Goal: Download file/media

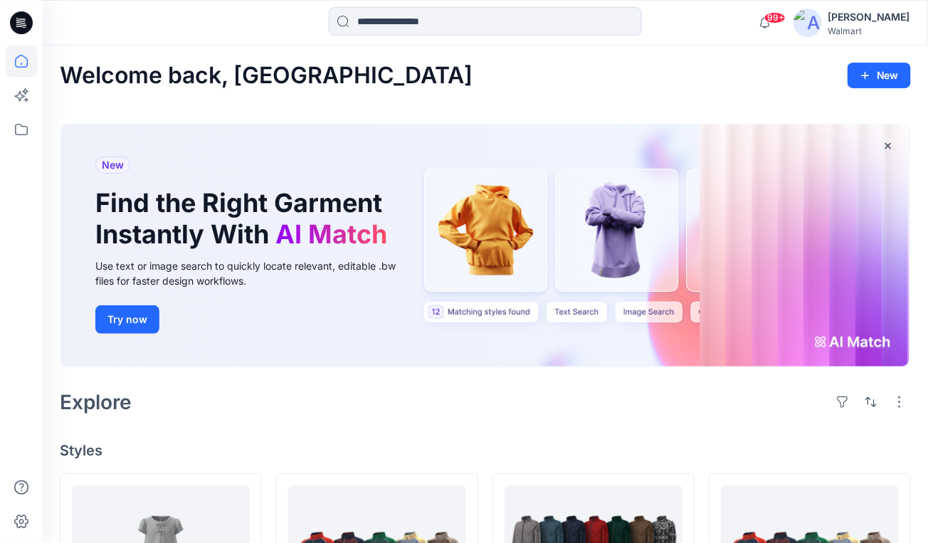
click at [861, 18] on div "[PERSON_NAME]" at bounding box center [868, 17] width 83 height 17
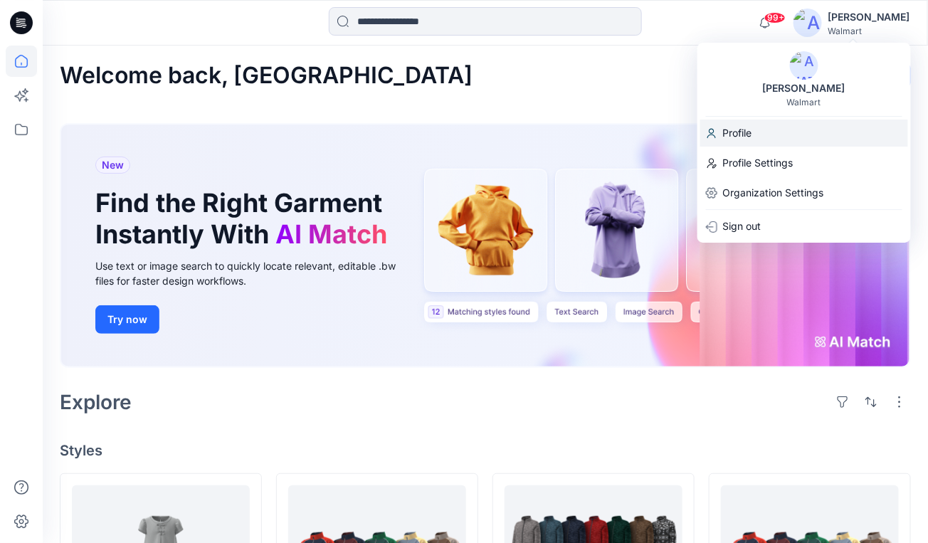
click at [751, 136] on p "Profile" at bounding box center [737, 132] width 29 height 27
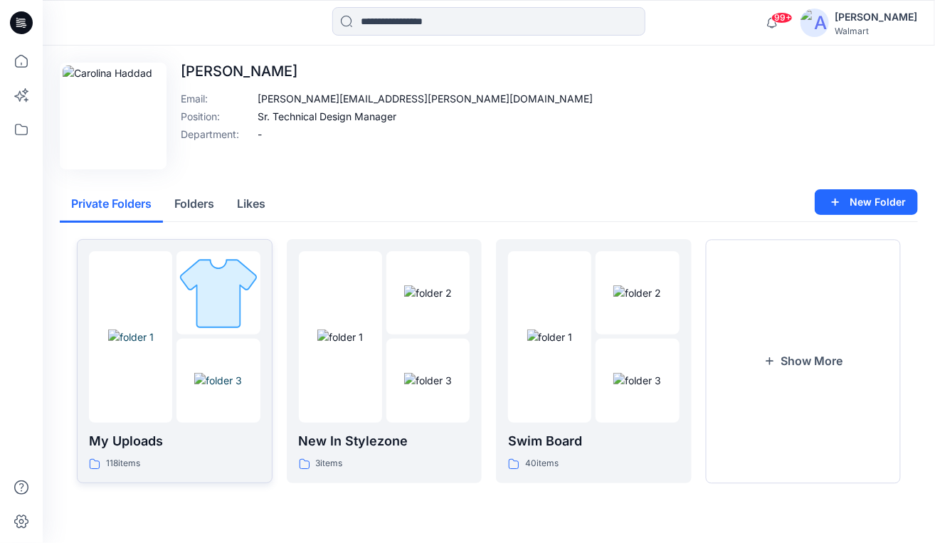
click at [235, 287] on img at bounding box center [217, 292] width 83 height 83
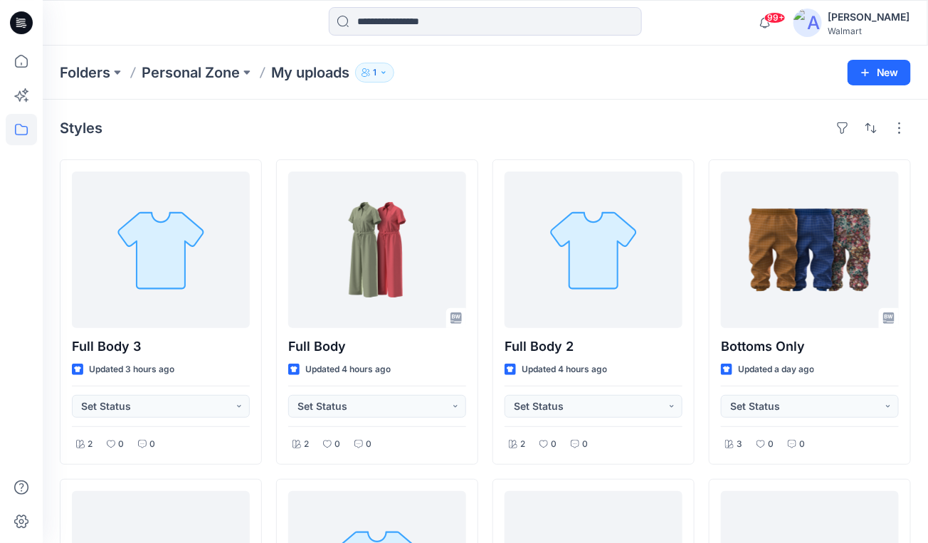
click at [663, 97] on div "Folders Personal Zone My uploads 1 New" at bounding box center [485, 73] width 885 height 54
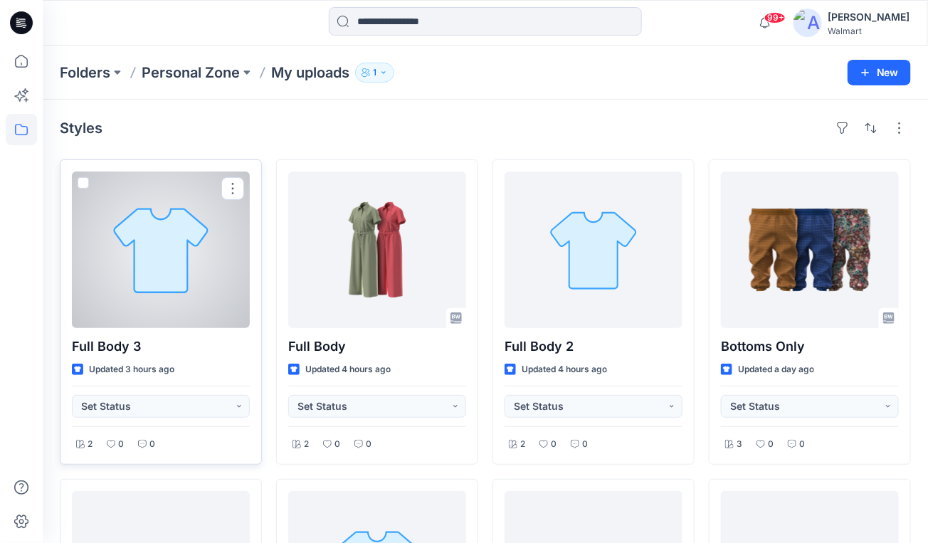
click at [170, 252] on div at bounding box center [161, 249] width 178 height 156
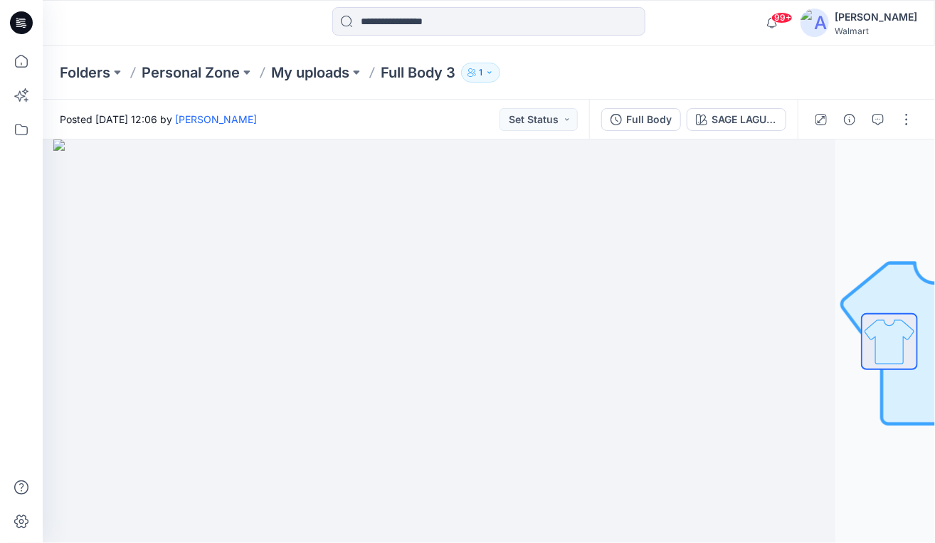
click at [711, 28] on div at bounding box center [488, 22] width 446 height 31
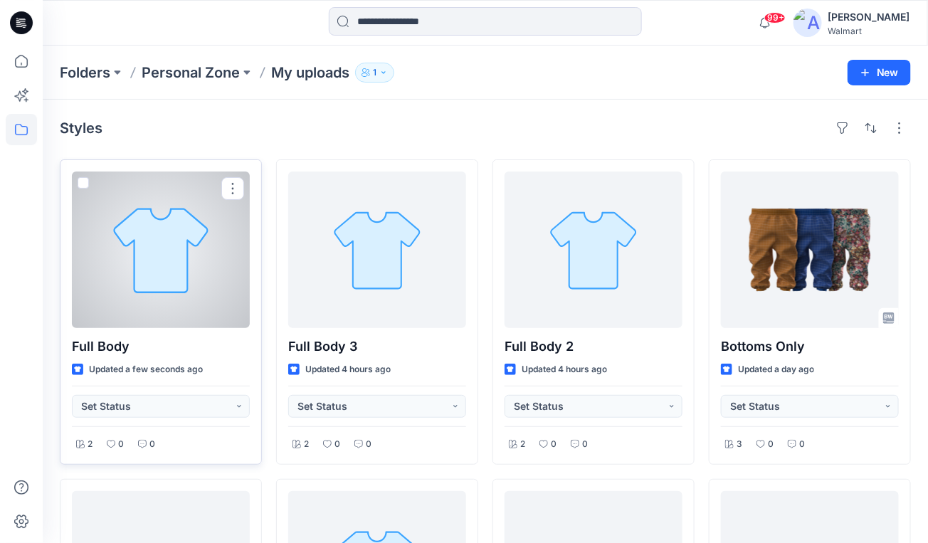
click at [169, 201] on div at bounding box center [161, 249] width 178 height 156
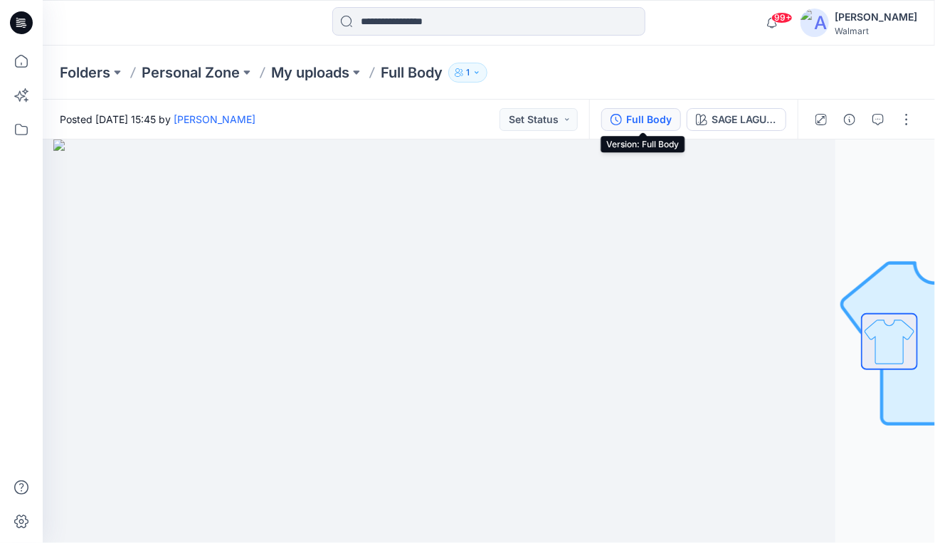
click at [631, 113] on div "Full Body" at bounding box center [649, 120] width 46 height 16
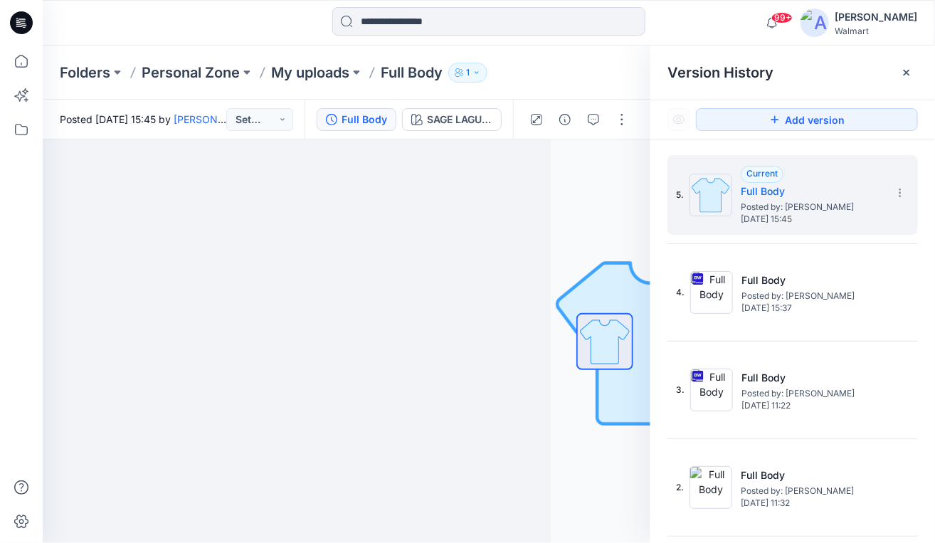
click at [810, 249] on div "5. Current Full Body Posted by: Carolina Haddad Tuesday, September 30, 2025 15:…" at bounding box center [792, 389] width 250 height 469
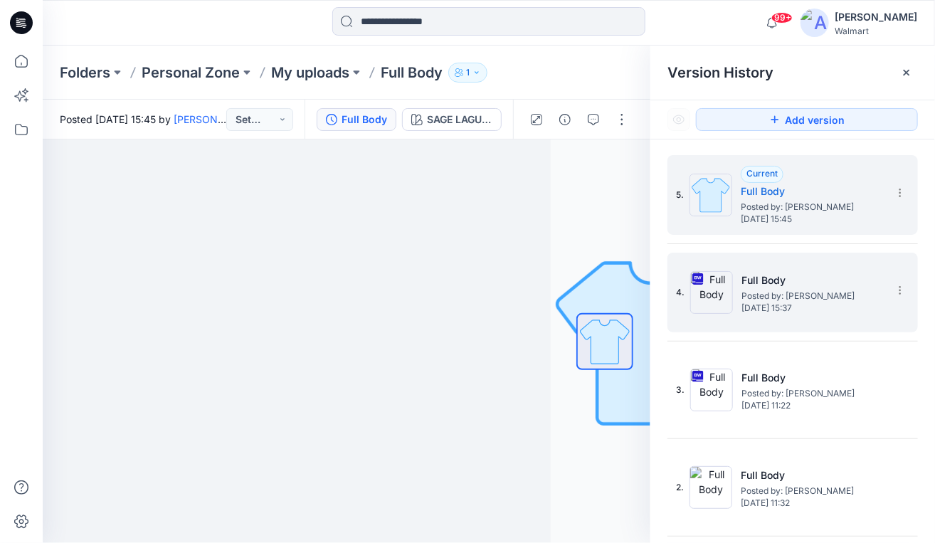
click at [815, 290] on span "Posted by: [PERSON_NAME]" at bounding box center [812, 296] width 142 height 14
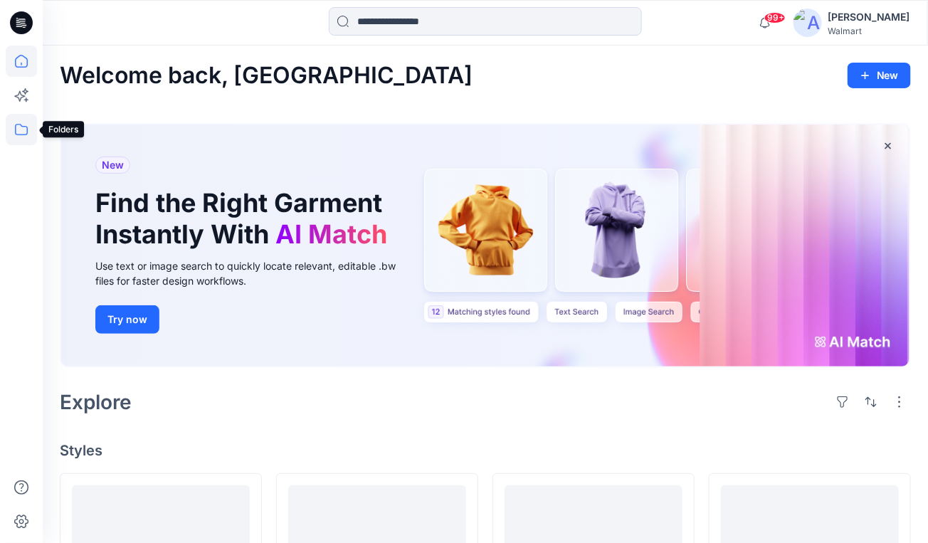
drag, startPoint x: 23, startPoint y: 133, endPoint x: 33, endPoint y: 137, distance: 10.6
click at [23, 133] on icon at bounding box center [21, 129] width 31 height 31
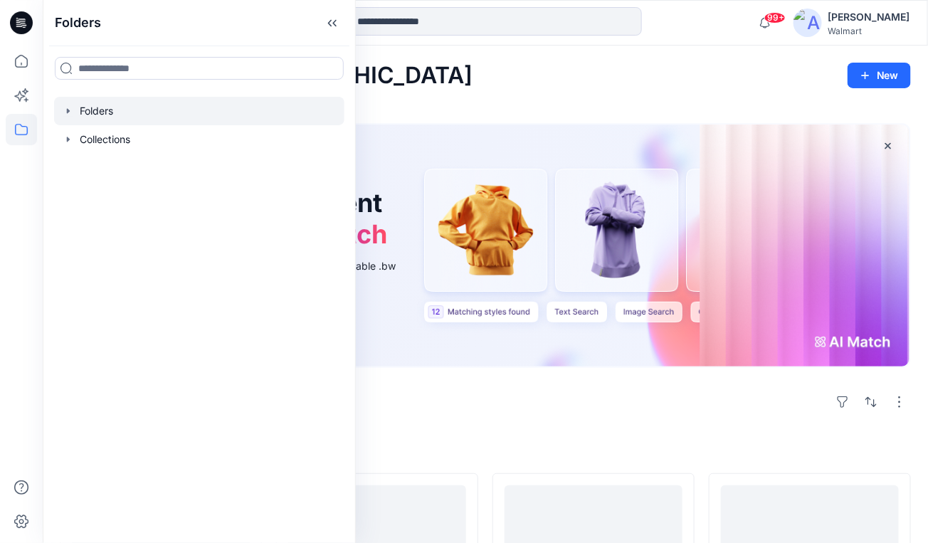
click at [67, 109] on icon "button" at bounding box center [68, 110] width 3 height 5
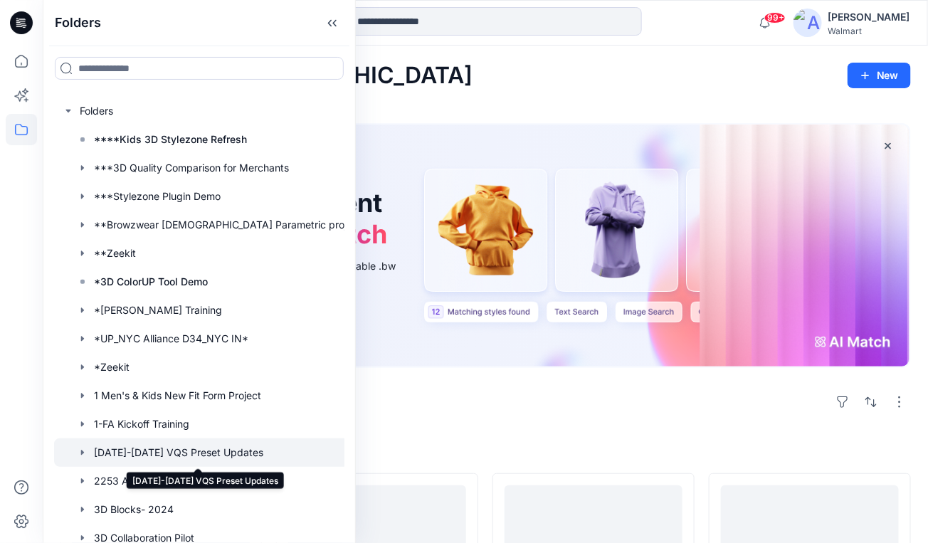
click at [218, 453] on div at bounding box center [212, 452] width 316 height 28
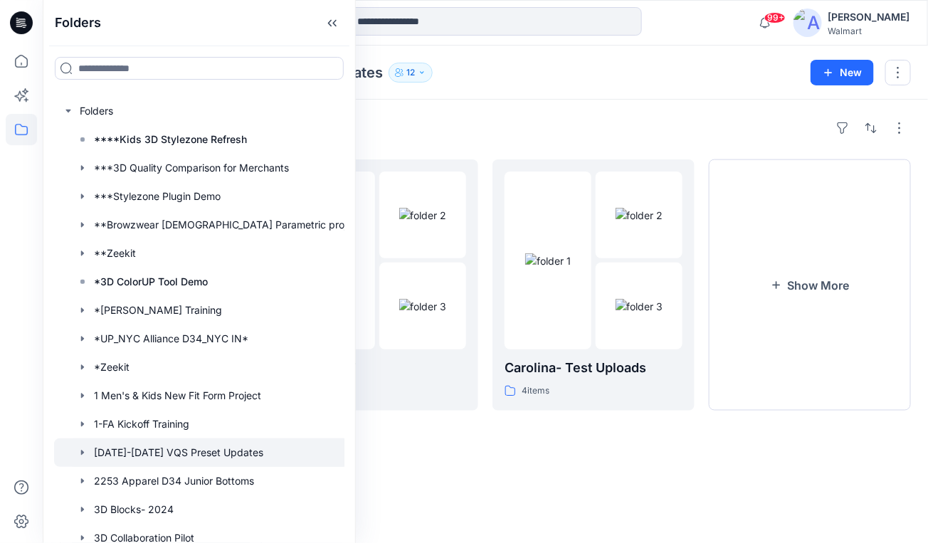
click at [694, 130] on div "Folders" at bounding box center [485, 128] width 851 height 23
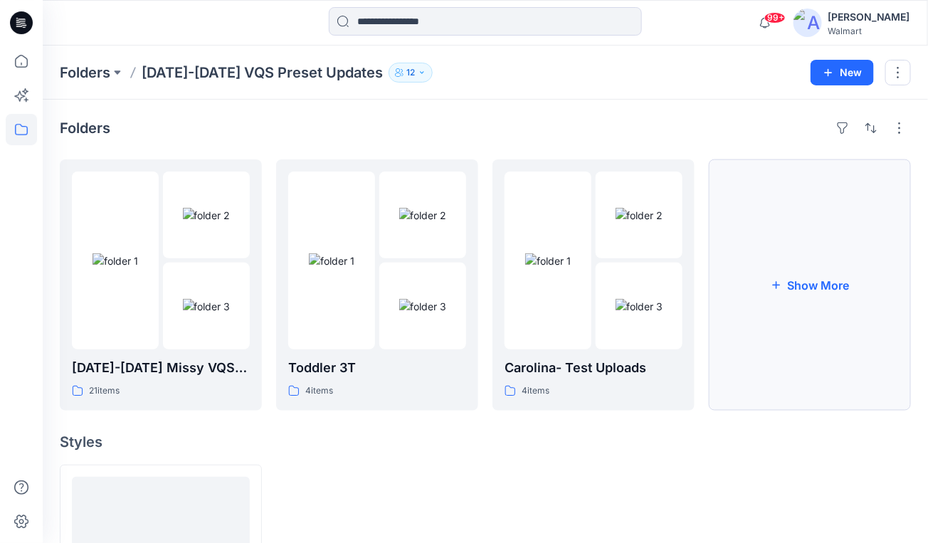
click at [848, 289] on button "Show More" at bounding box center [809, 284] width 202 height 251
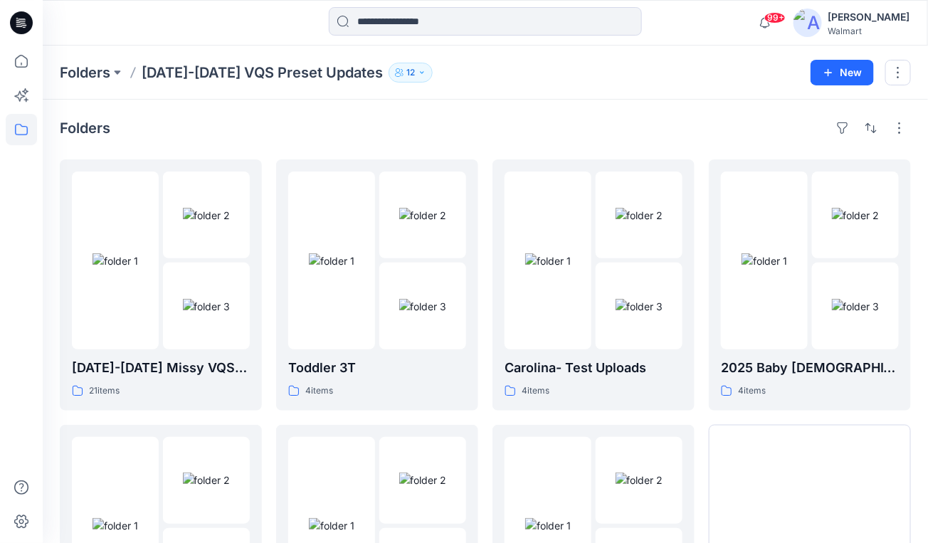
click at [689, 126] on div "Folders" at bounding box center [485, 128] width 851 height 23
click at [230, 299] on img at bounding box center [207, 306] width 48 height 15
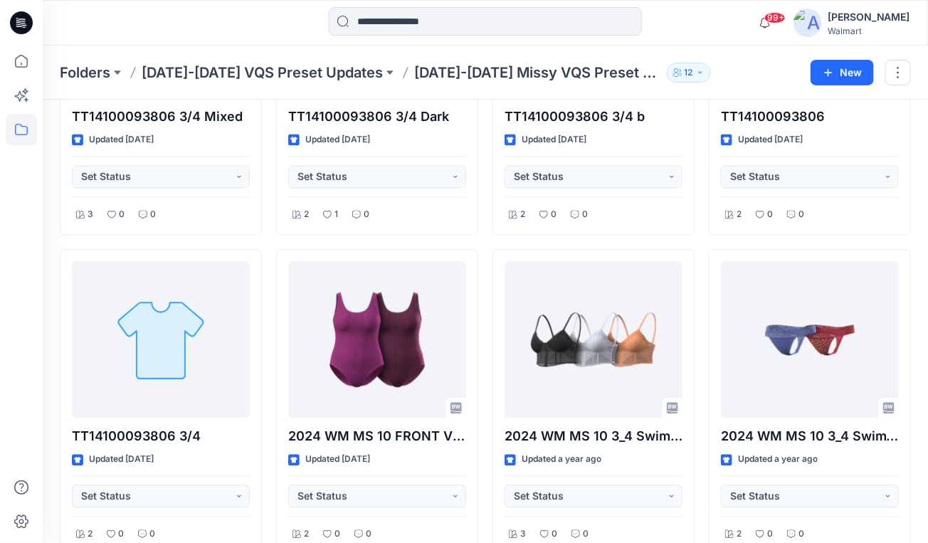
scroll to position [959, 0]
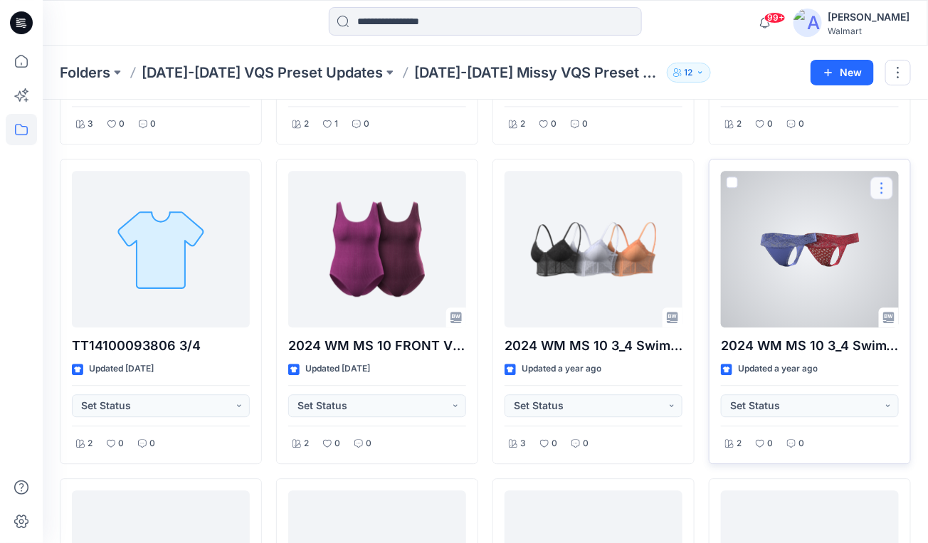
click at [884, 176] on button "button" at bounding box center [881, 187] width 23 height 23
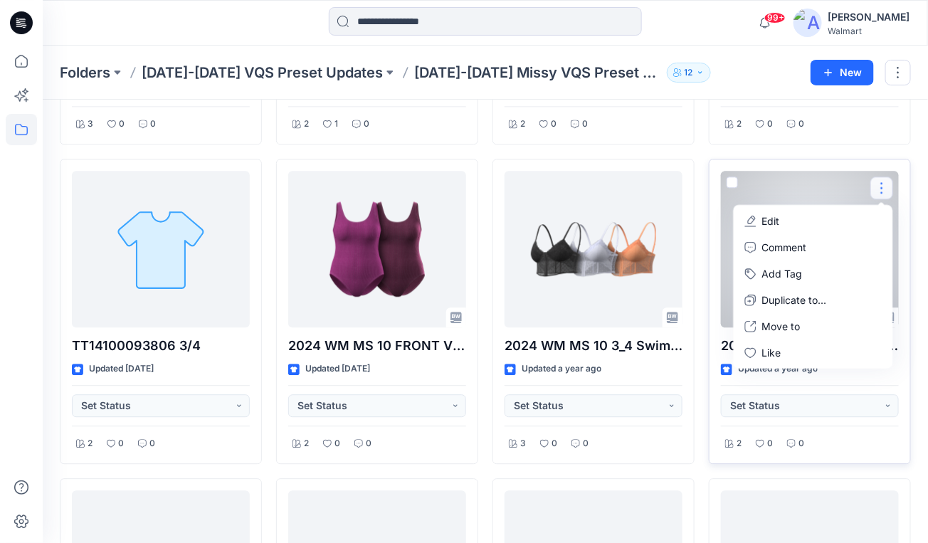
click at [787, 176] on div at bounding box center [810, 249] width 178 height 156
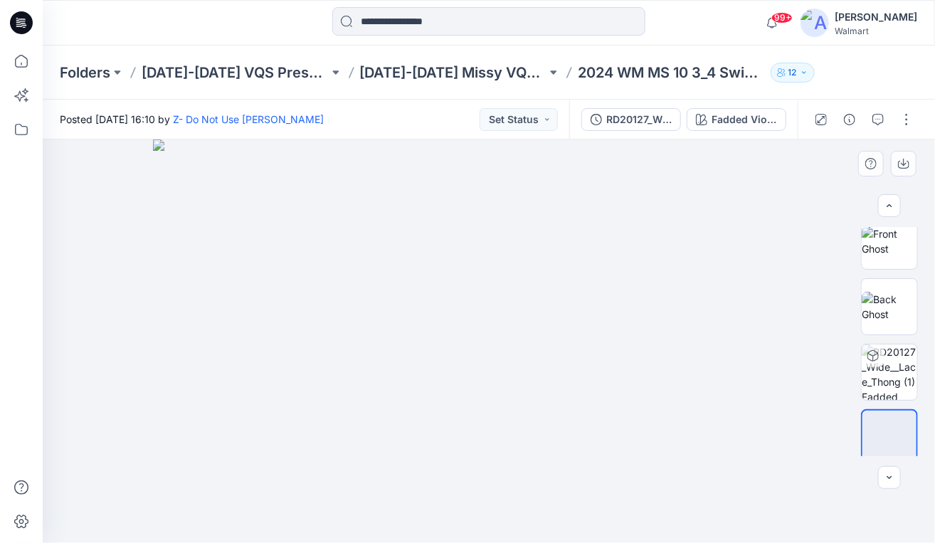
scroll to position [220, 0]
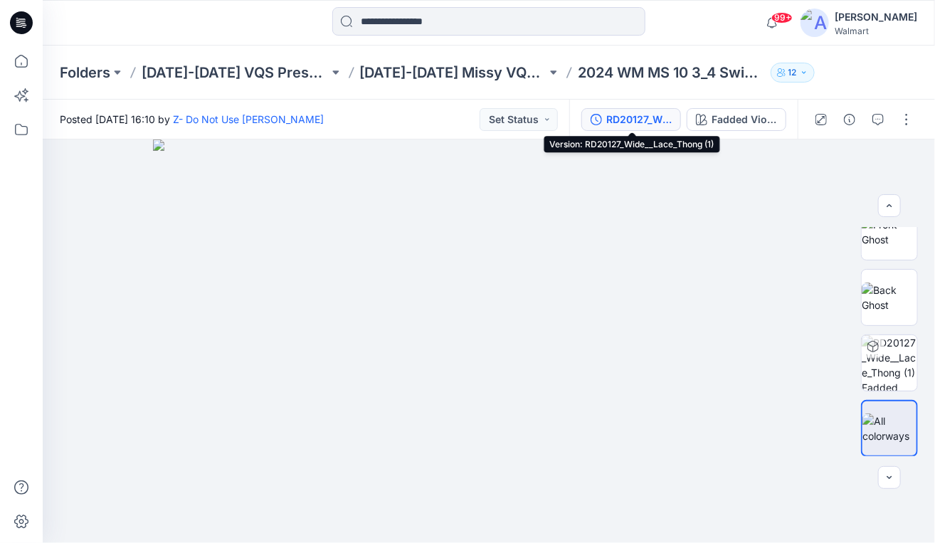
click at [666, 119] on div "RD20127_Wide__Lace_Thong (1)" at bounding box center [638, 120] width 65 height 16
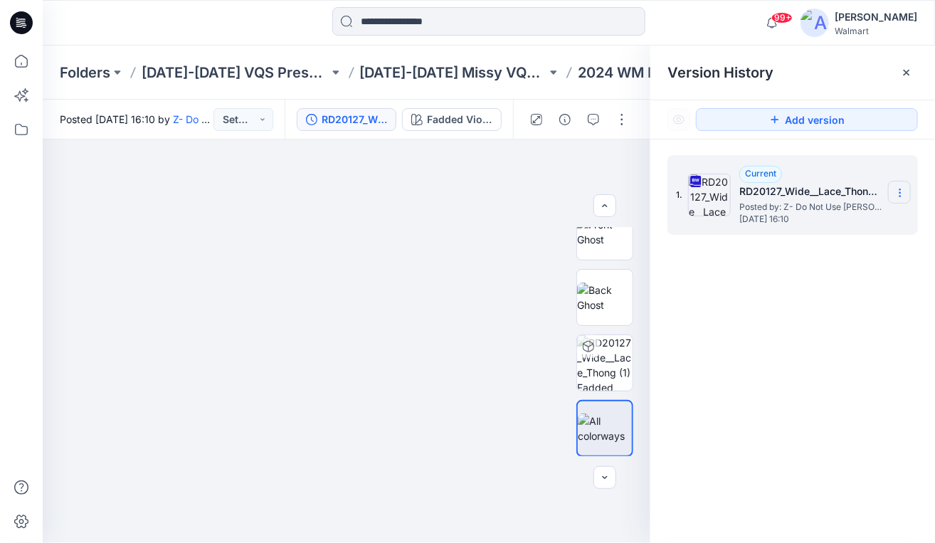
click at [900, 189] on icon at bounding box center [899, 189] width 1 height 1
click at [858, 218] on span "Download Source BW File" at bounding box center [827, 220] width 119 height 17
click at [908, 74] on icon at bounding box center [906, 73] width 6 height 6
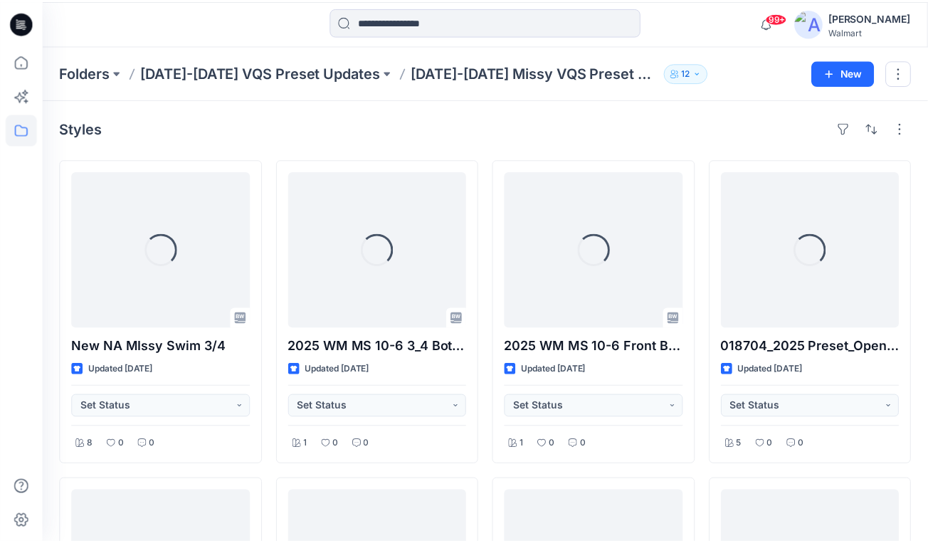
scroll to position [959, 0]
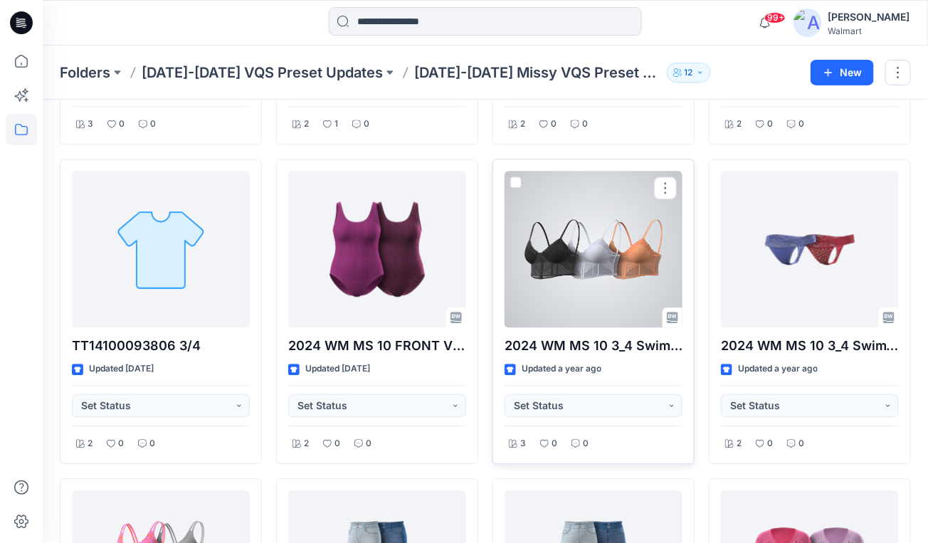
click at [621, 299] on div at bounding box center [593, 249] width 178 height 156
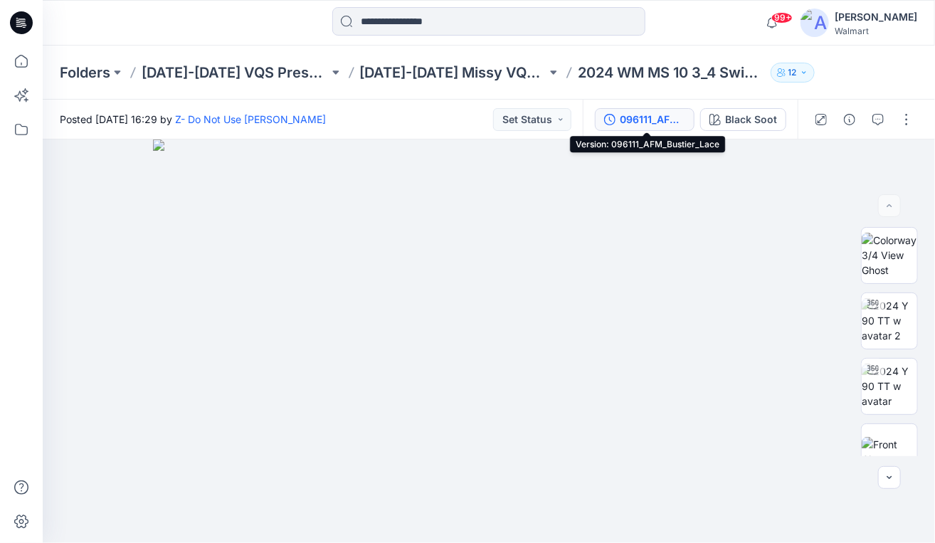
click at [642, 115] on div "096111_AFM_Bustier_Lace" at bounding box center [652, 120] width 65 height 16
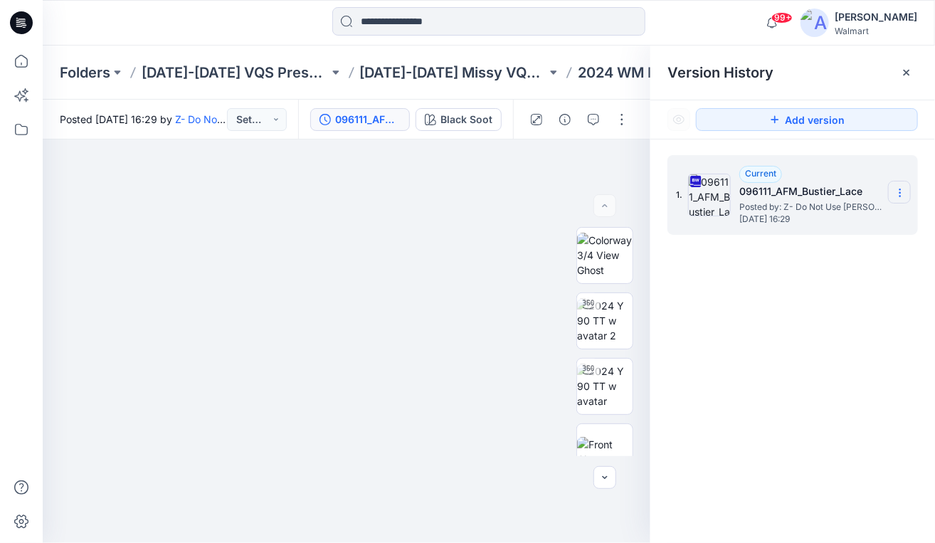
click at [899, 189] on icon at bounding box center [899, 189] width 1 height 1
click at [839, 223] on span "Download Source BW File" at bounding box center [827, 220] width 119 height 17
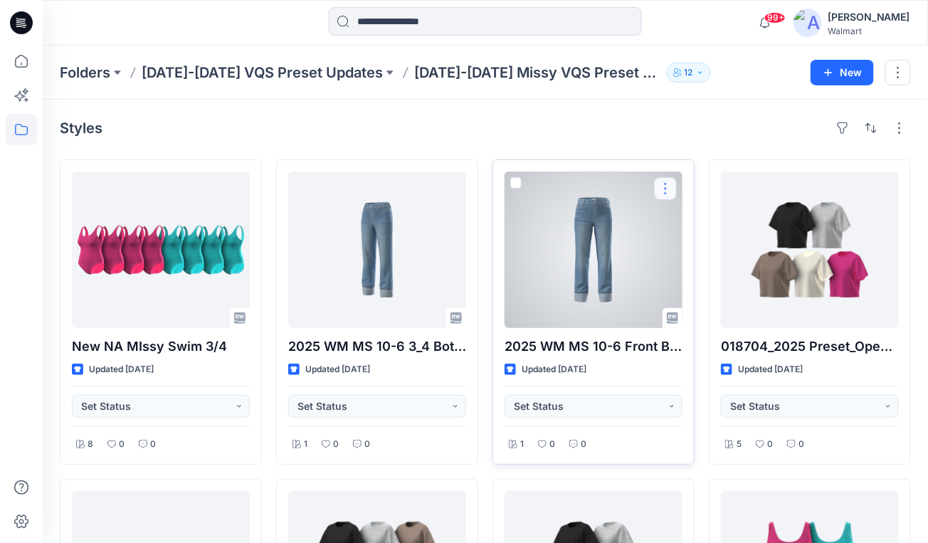
click at [666, 183] on button "button" at bounding box center [665, 188] width 23 height 23
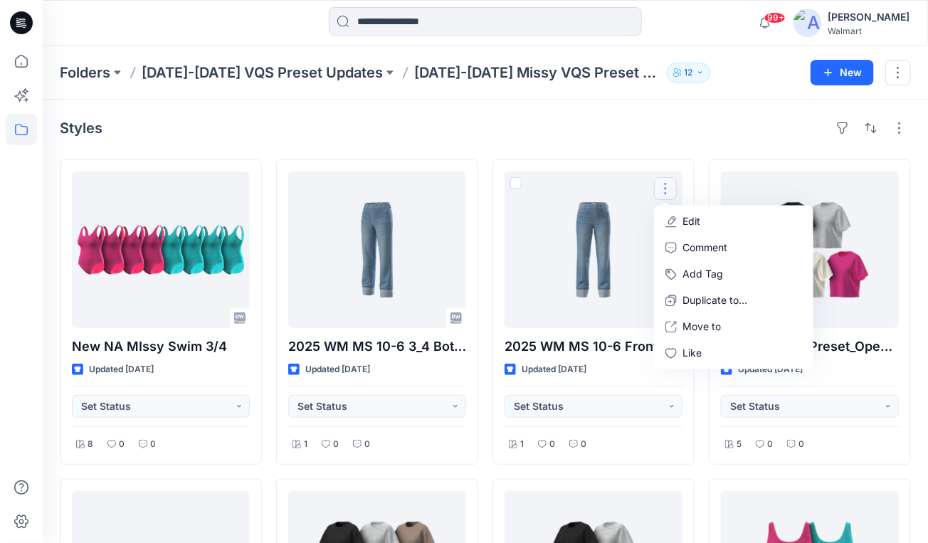
click at [602, 124] on div "Styles" at bounding box center [485, 128] width 851 height 23
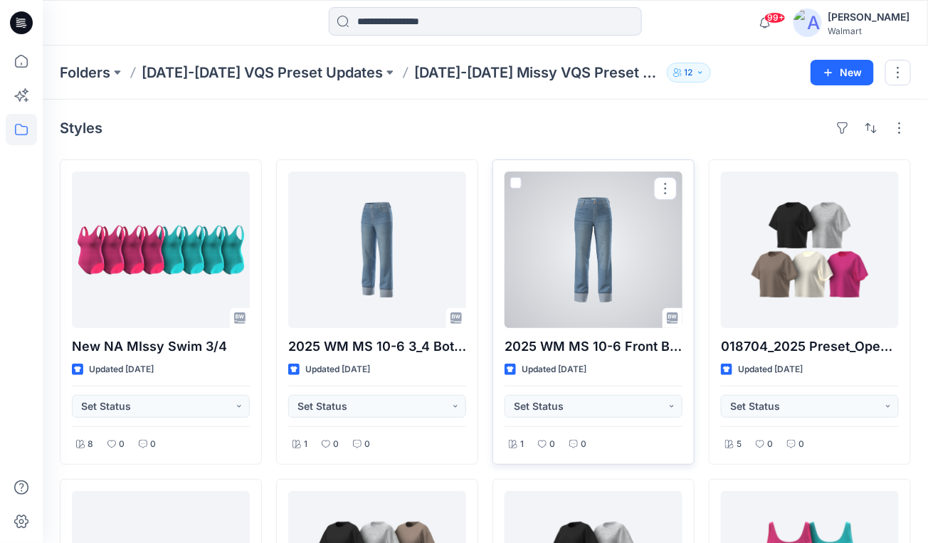
click at [601, 215] on div at bounding box center [593, 249] width 178 height 156
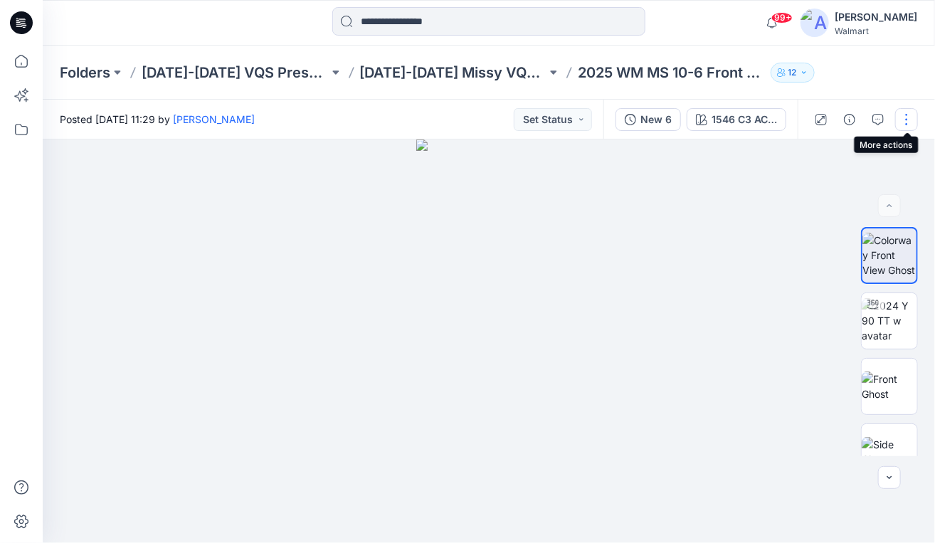
click at [905, 119] on button "button" at bounding box center [906, 119] width 23 height 23
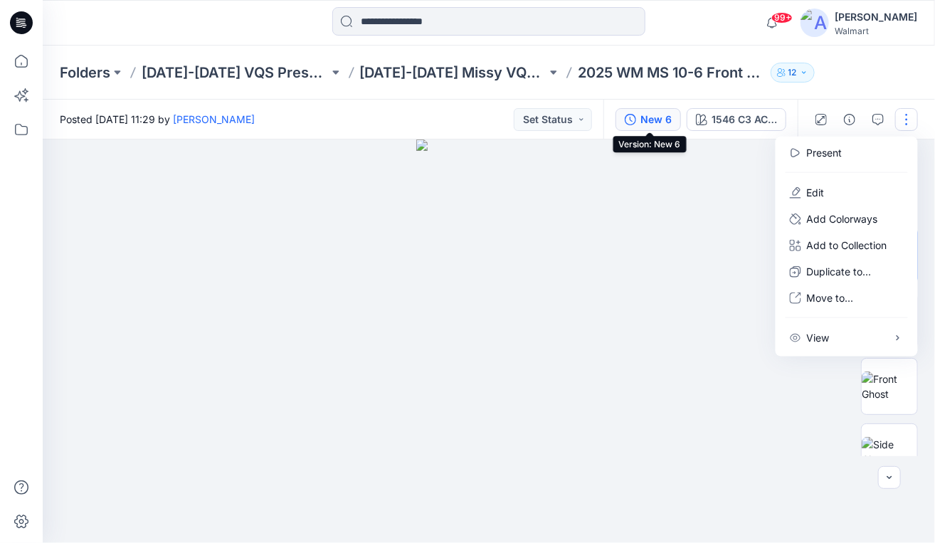
click at [661, 125] on div "New 6" at bounding box center [655, 120] width 31 height 16
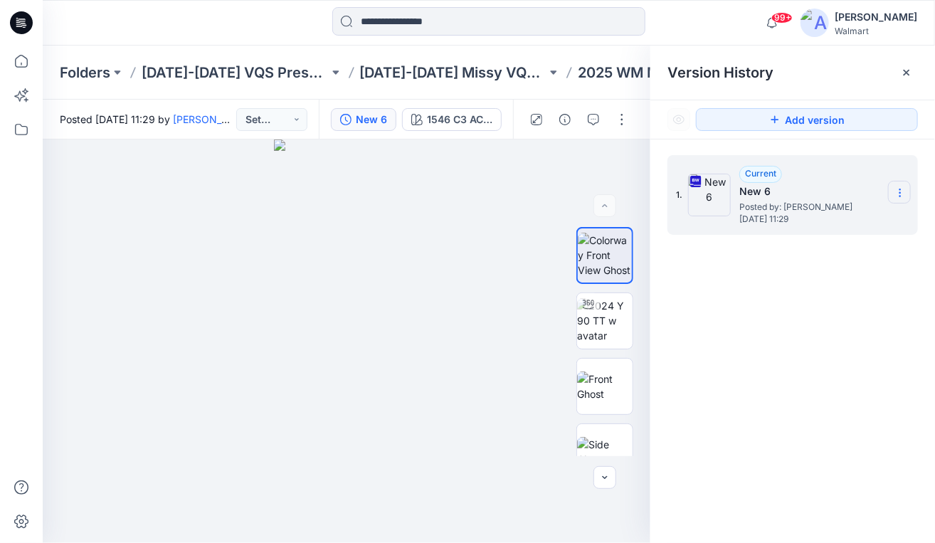
click at [905, 191] on icon at bounding box center [899, 192] width 11 height 11
click at [877, 221] on span "Download Source BW File" at bounding box center [827, 220] width 119 height 17
click at [21, 132] on icon at bounding box center [21, 129] width 31 height 31
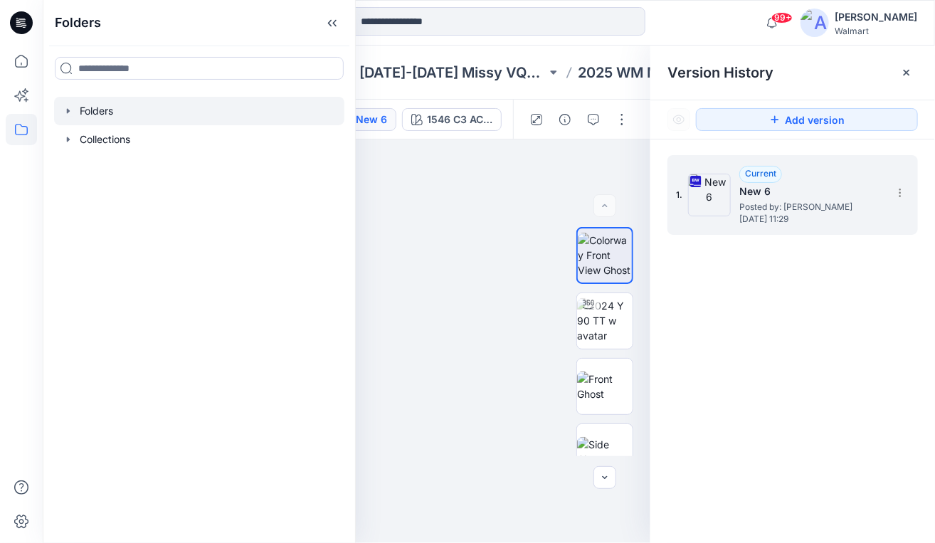
click at [63, 110] on icon "button" at bounding box center [68, 110] width 11 height 11
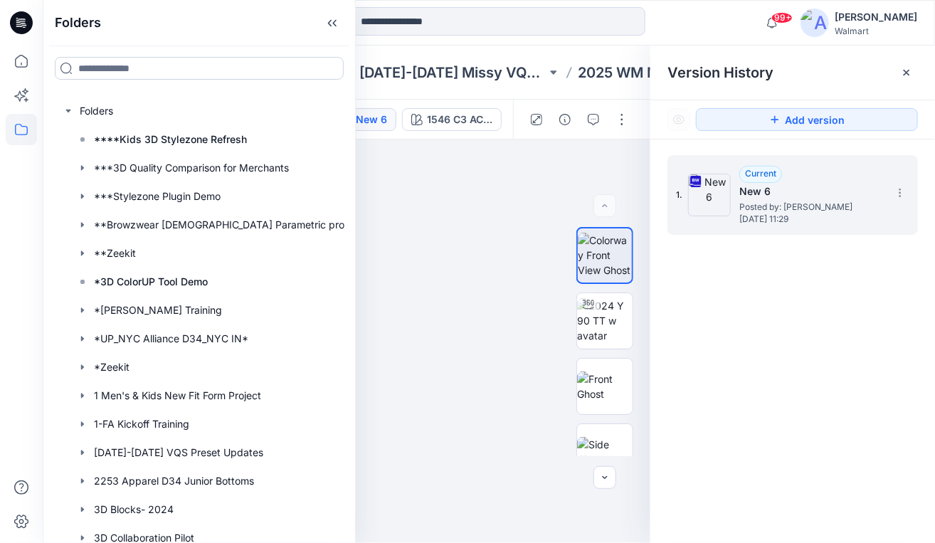
click at [88, 70] on input at bounding box center [199, 68] width 289 height 23
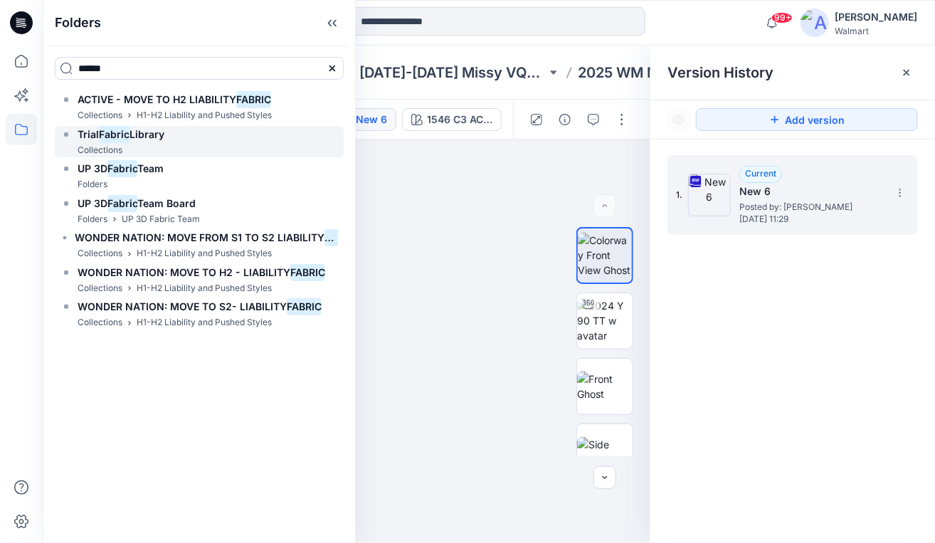
type input "******"
click at [153, 130] on span "Library" at bounding box center [146, 134] width 35 height 12
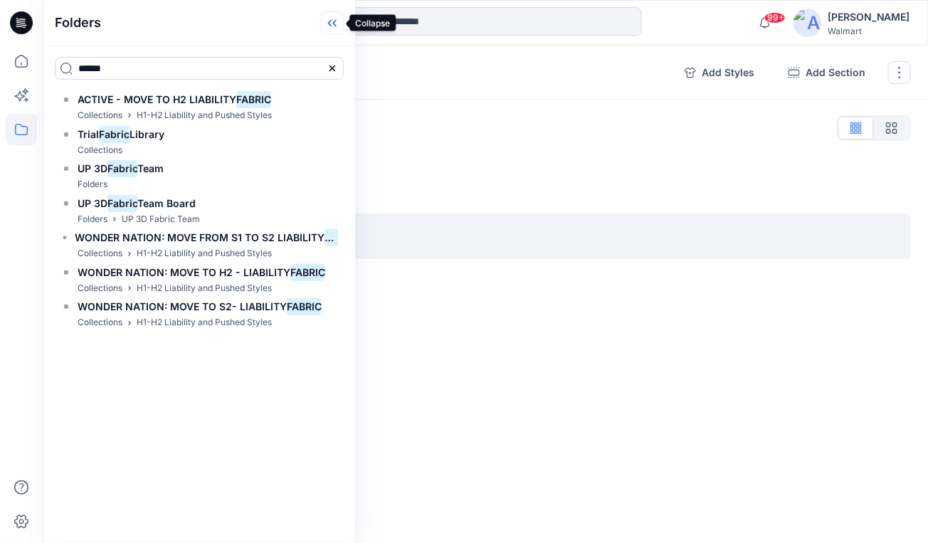
click at [327, 27] on icon at bounding box center [332, 22] width 23 height 23
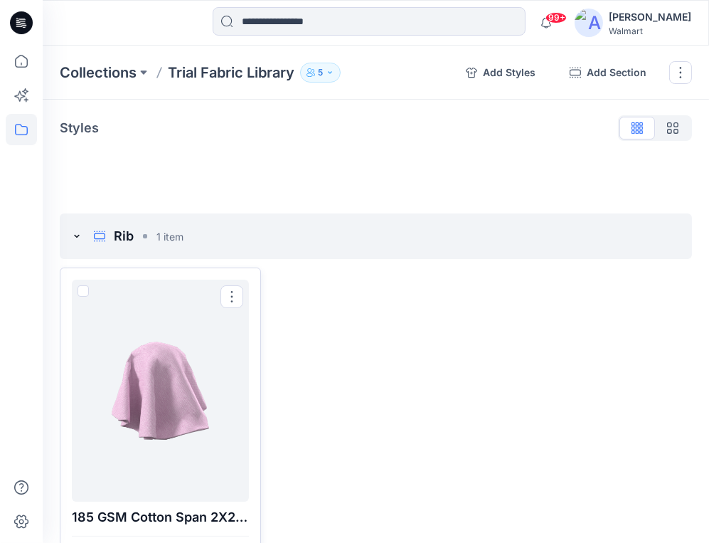
click at [166, 407] on div at bounding box center [161, 390] width 166 height 211
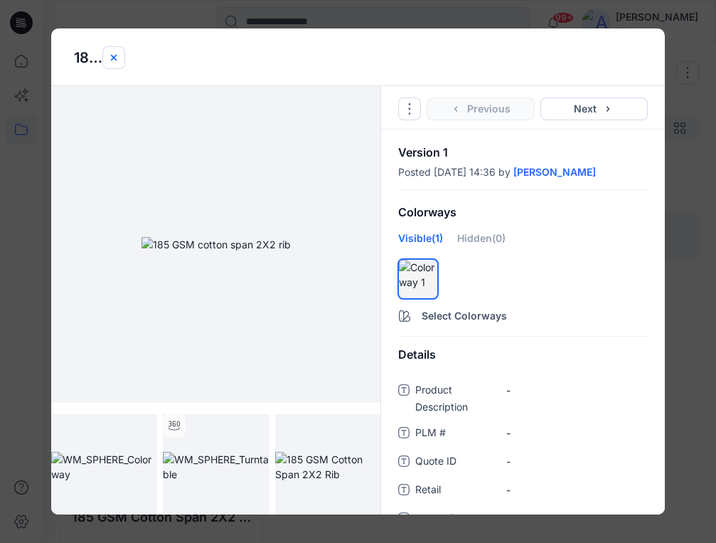
click at [114, 58] on icon "close-btn" at bounding box center [113, 57] width 11 height 11
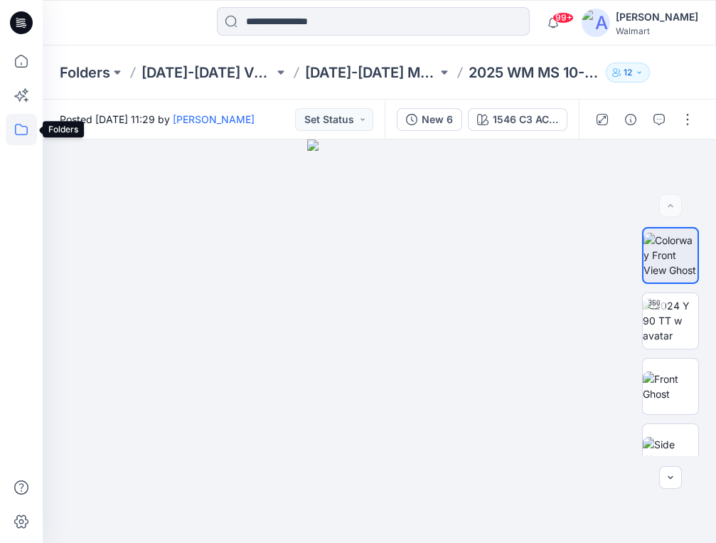
click at [26, 129] on icon at bounding box center [21, 129] width 31 height 31
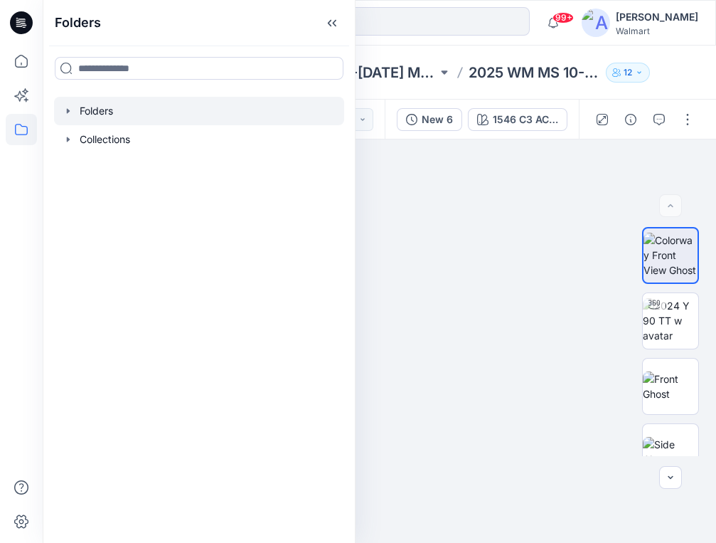
click at [69, 108] on icon "button" at bounding box center [68, 110] width 11 height 11
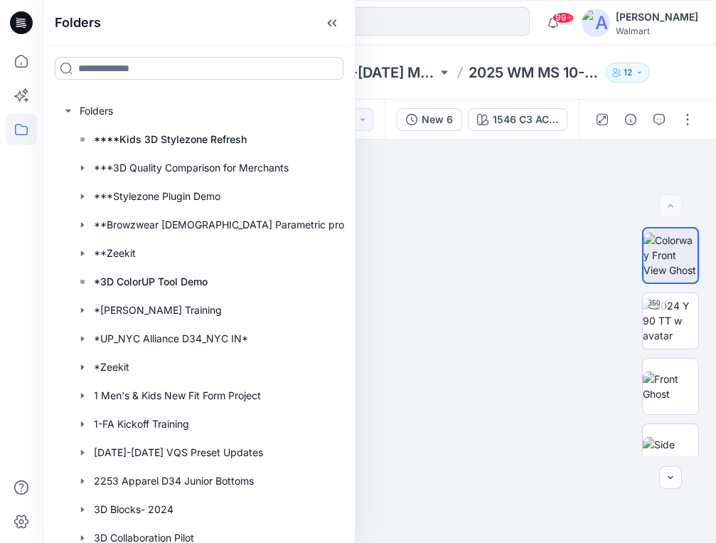
click at [98, 65] on input at bounding box center [199, 68] width 289 height 23
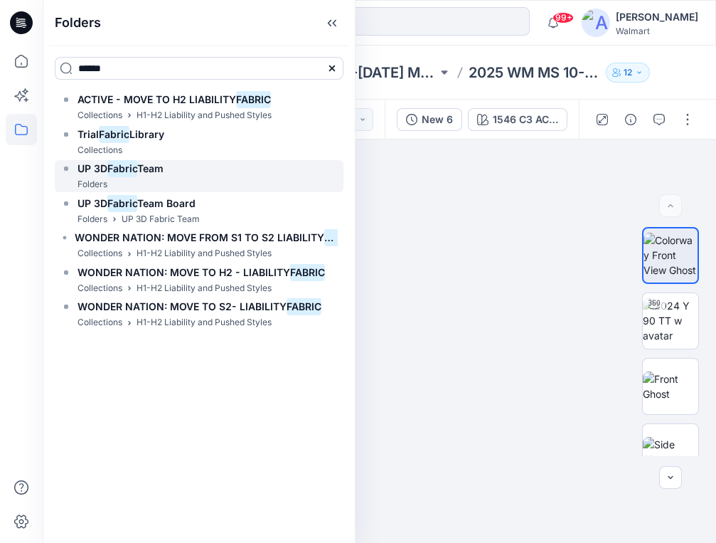
type input "******"
click at [124, 166] on mark "Fabric" at bounding box center [122, 168] width 30 height 19
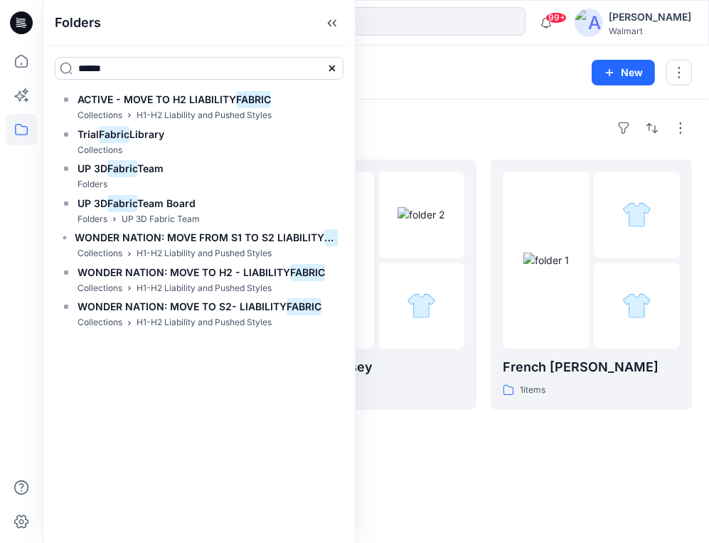
click at [544, 125] on div "Folders" at bounding box center [376, 128] width 632 height 23
